Goal: Task Accomplishment & Management: Complete application form

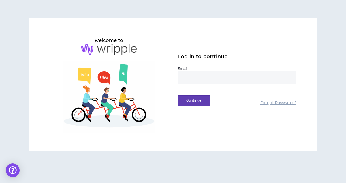
click at [202, 77] on input "email" at bounding box center [237, 77] width 119 height 12
type input "**********"
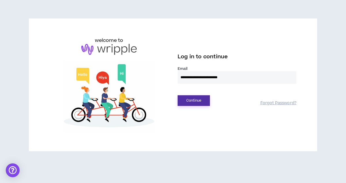
click at [205, 97] on button "Continue" at bounding box center [194, 100] width 32 height 11
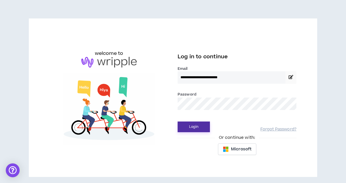
click at [201, 130] on button "Login" at bounding box center [194, 126] width 32 height 11
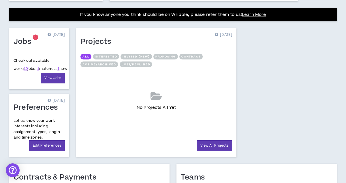
scroll to position [241, 0]
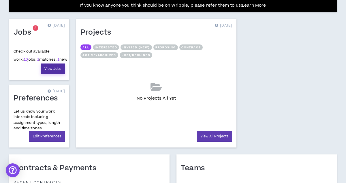
click at [54, 71] on link "View Jobs" at bounding box center [53, 68] width 24 height 11
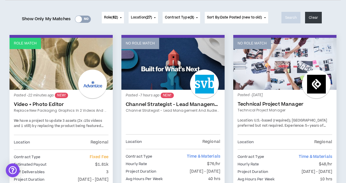
scroll to position [69, 0]
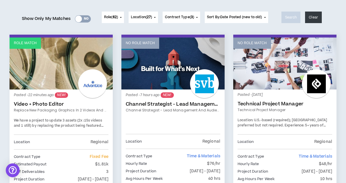
click at [32, 106] on link "Video + Photo Editor" at bounding box center [61, 104] width 95 height 6
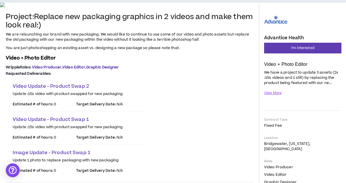
scroll to position [57, 0]
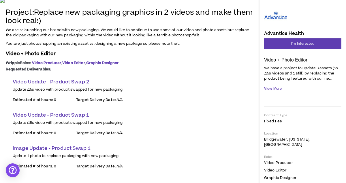
click at [277, 90] on button "View More" at bounding box center [273, 89] width 18 height 10
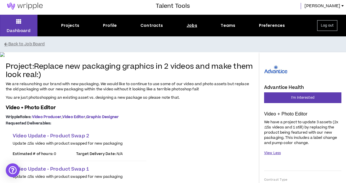
scroll to position [0, 0]
